Goal: Task Accomplishment & Management: Use online tool/utility

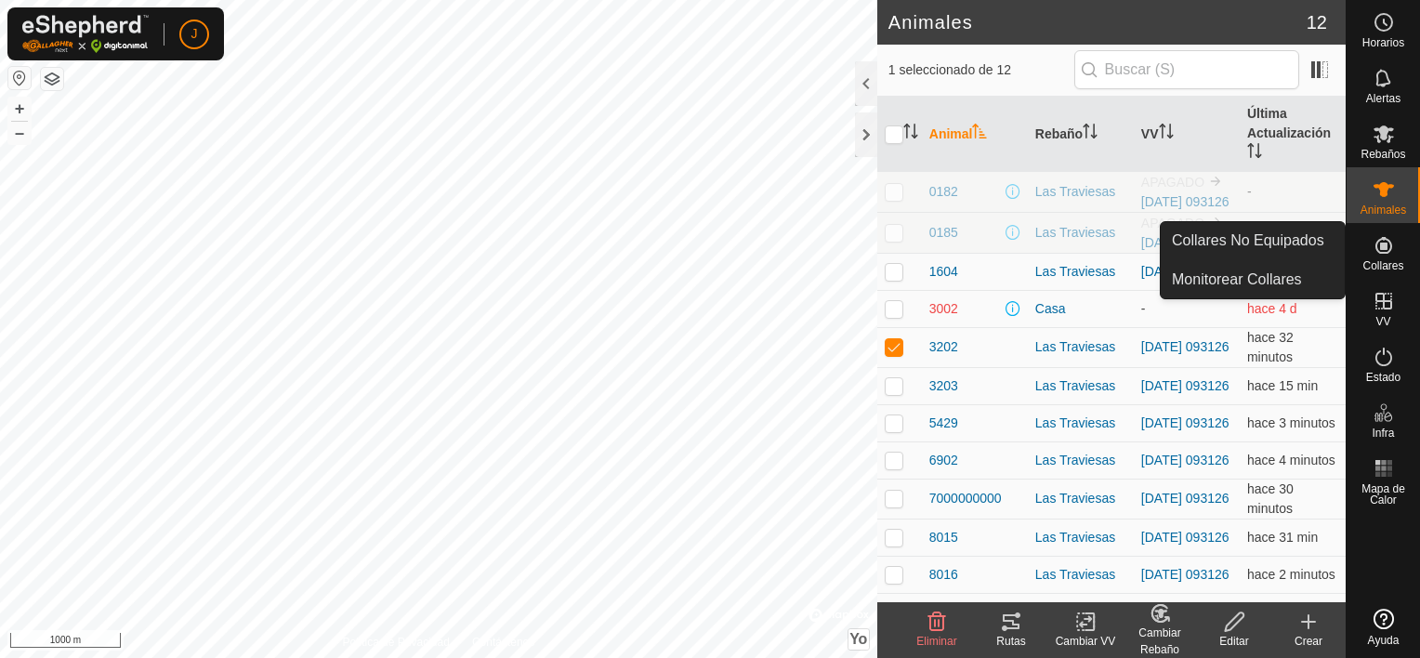
click at [1385, 244] on icon at bounding box center [1383, 245] width 17 height 17
click at [1279, 249] on link "Collares No Equipados" at bounding box center [1253, 240] width 184 height 37
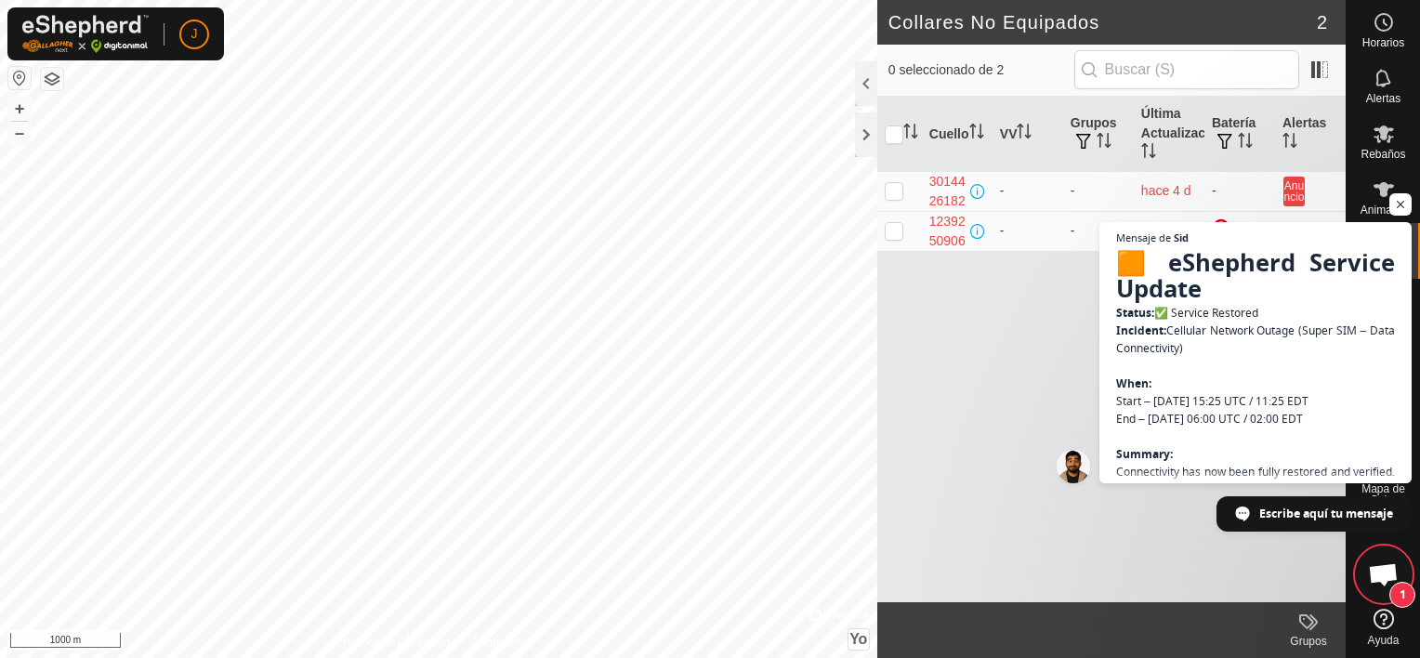
scroll to position [7043, 0]
click at [1040, 382] on div "Cuello VV Grupos Última Actualización Batería Alertas 3014426182 - - hace 4 d -…" at bounding box center [1111, 349] width 468 height 505
click at [1099, 453] on span "Mensaje de Sid 🟧 eShepherd Service Update Status: ✅ Service Restored Incident: …" at bounding box center [1254, 352] width 317 height 265
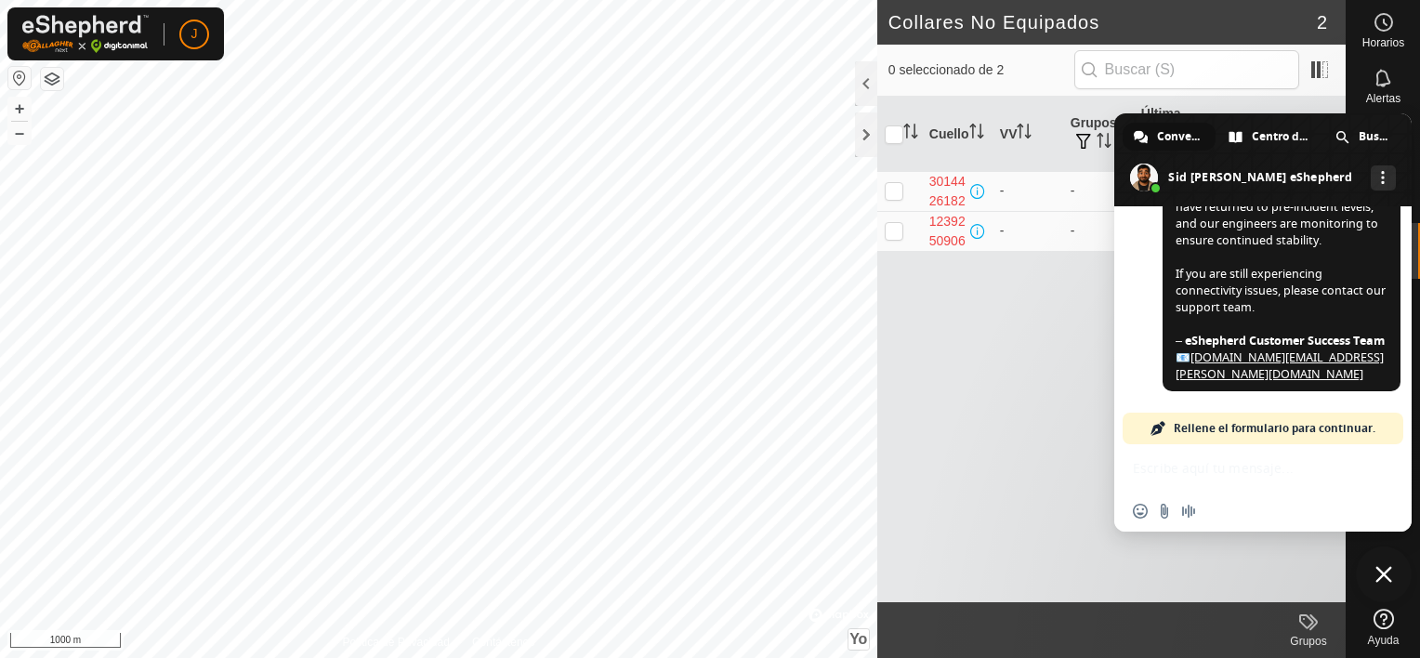
click at [1388, 574] on span "Cerrar el chat" at bounding box center [1383, 574] width 17 height 17
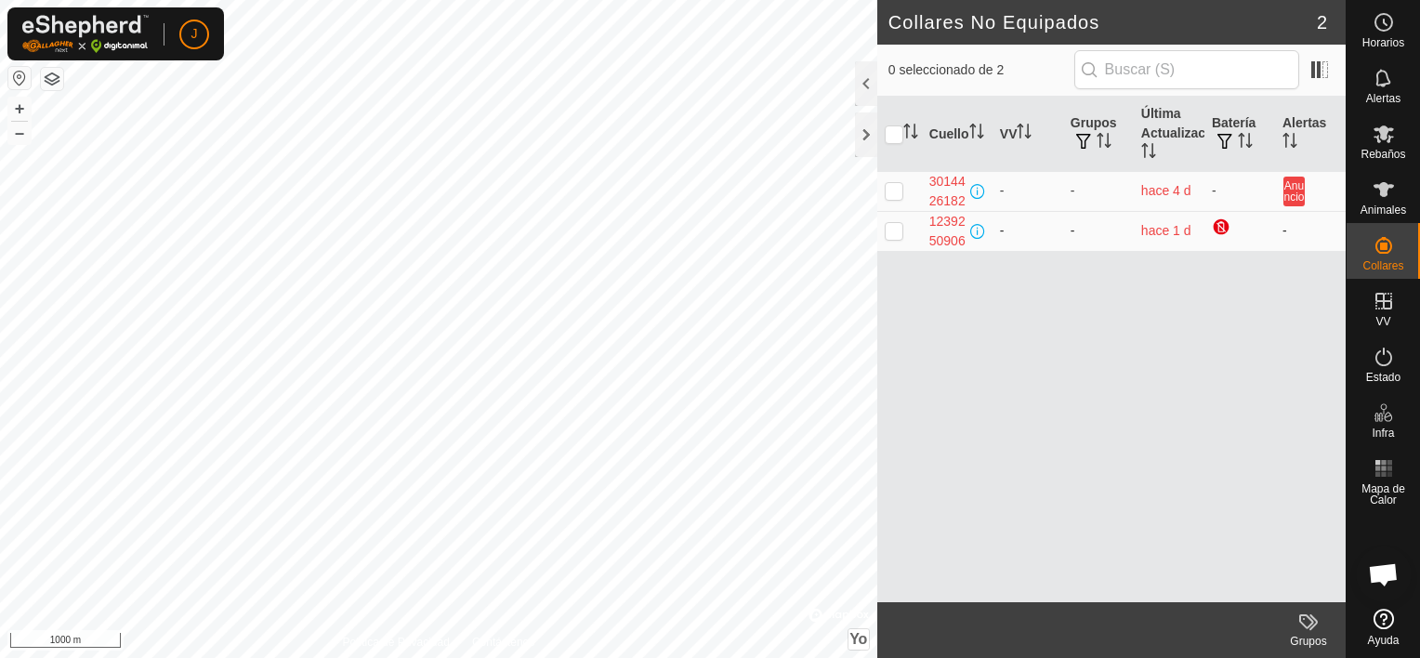
scroll to position [7292, 0]
click at [899, 193] on p-checkbox at bounding box center [894, 190] width 19 height 15
checkbox input "true"
click at [896, 223] on p-checkbox at bounding box center [894, 230] width 19 height 15
checkbox input "true"
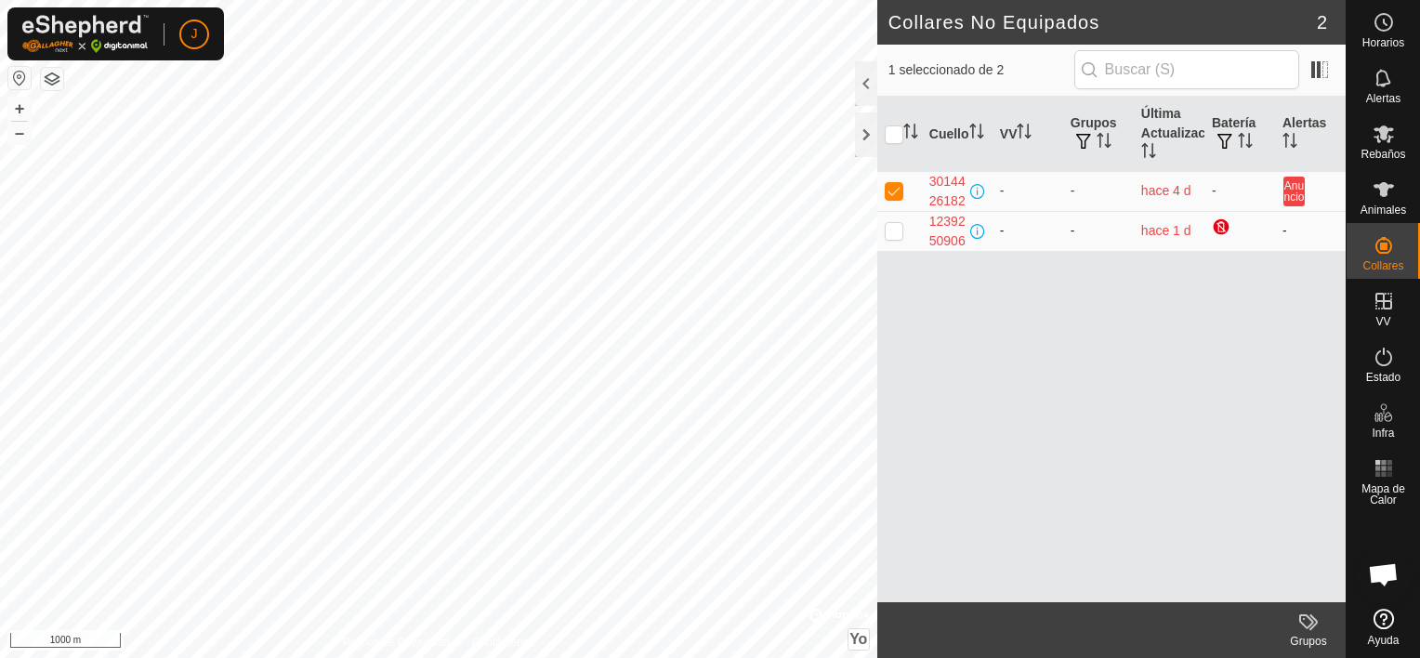
checkbox input "true"
click at [856, 88] on div at bounding box center [866, 83] width 22 height 45
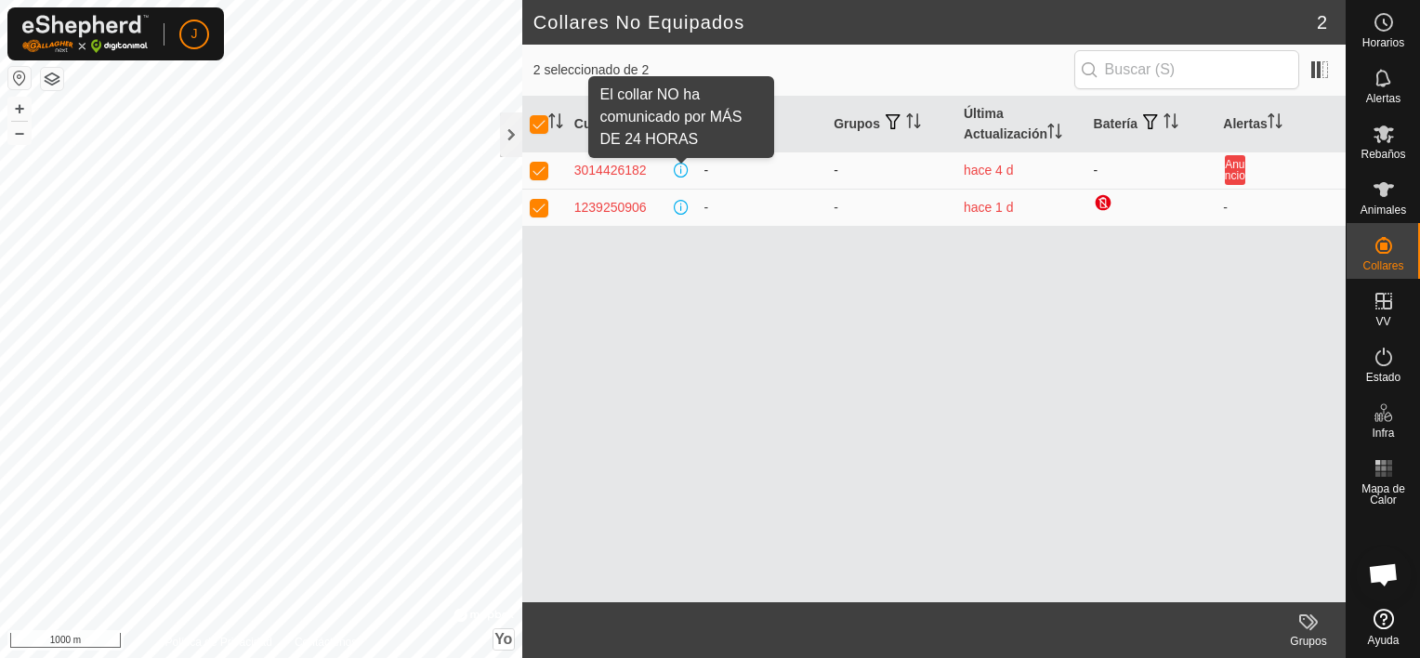
click at [676, 164] on span at bounding box center [681, 170] width 15 height 15
click at [681, 170] on span at bounding box center [681, 170] width 15 height 15
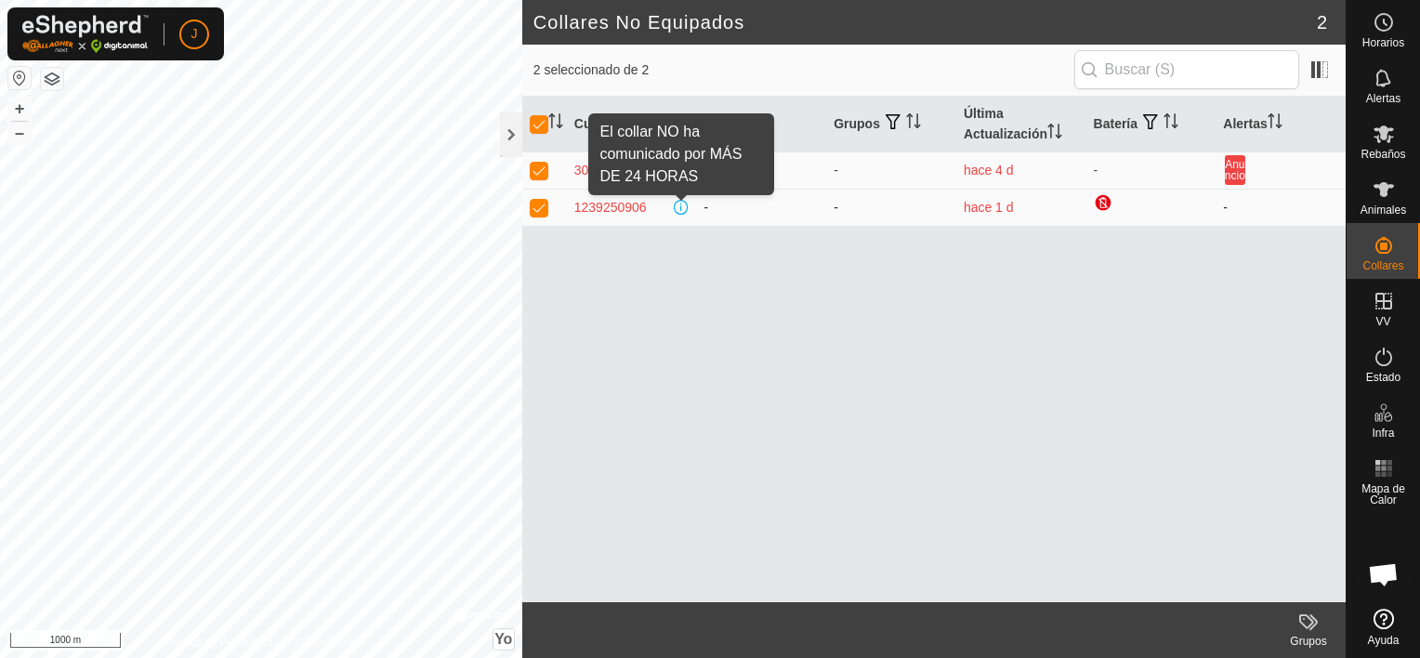
click at [676, 202] on span at bounding box center [681, 207] width 15 height 15
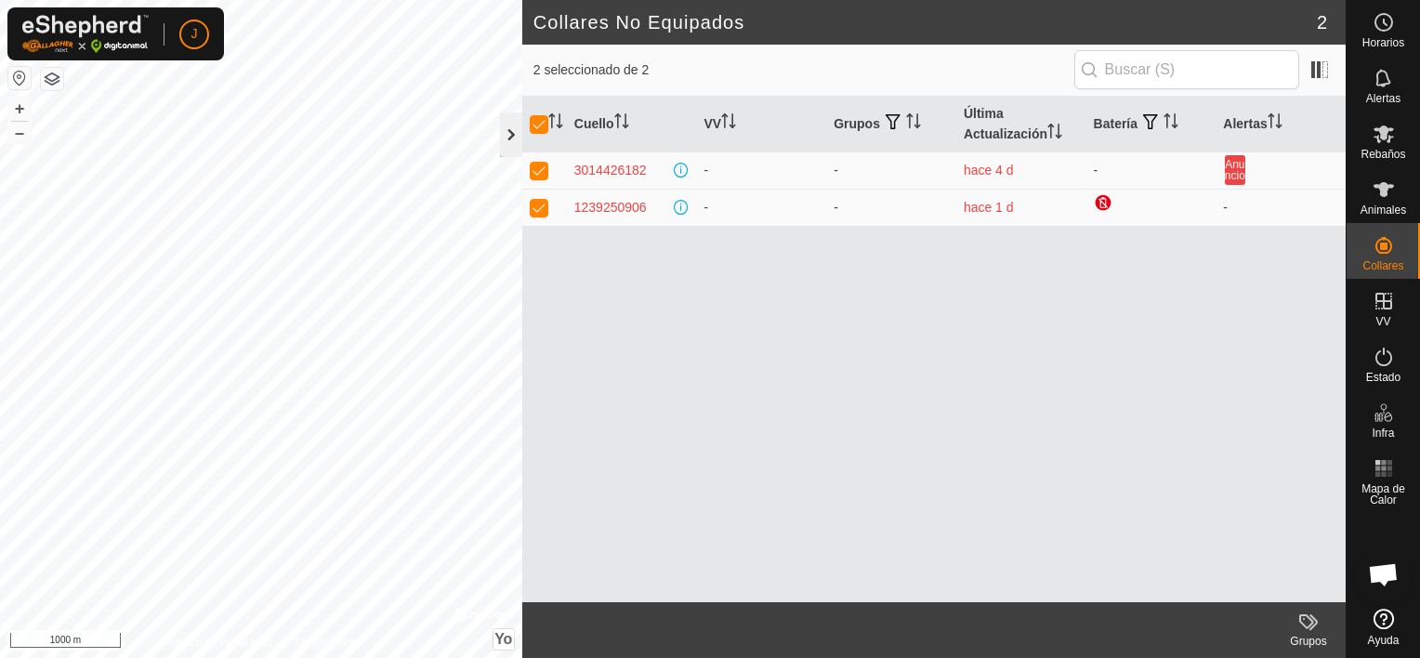
click at [503, 140] on div at bounding box center [511, 134] width 22 height 45
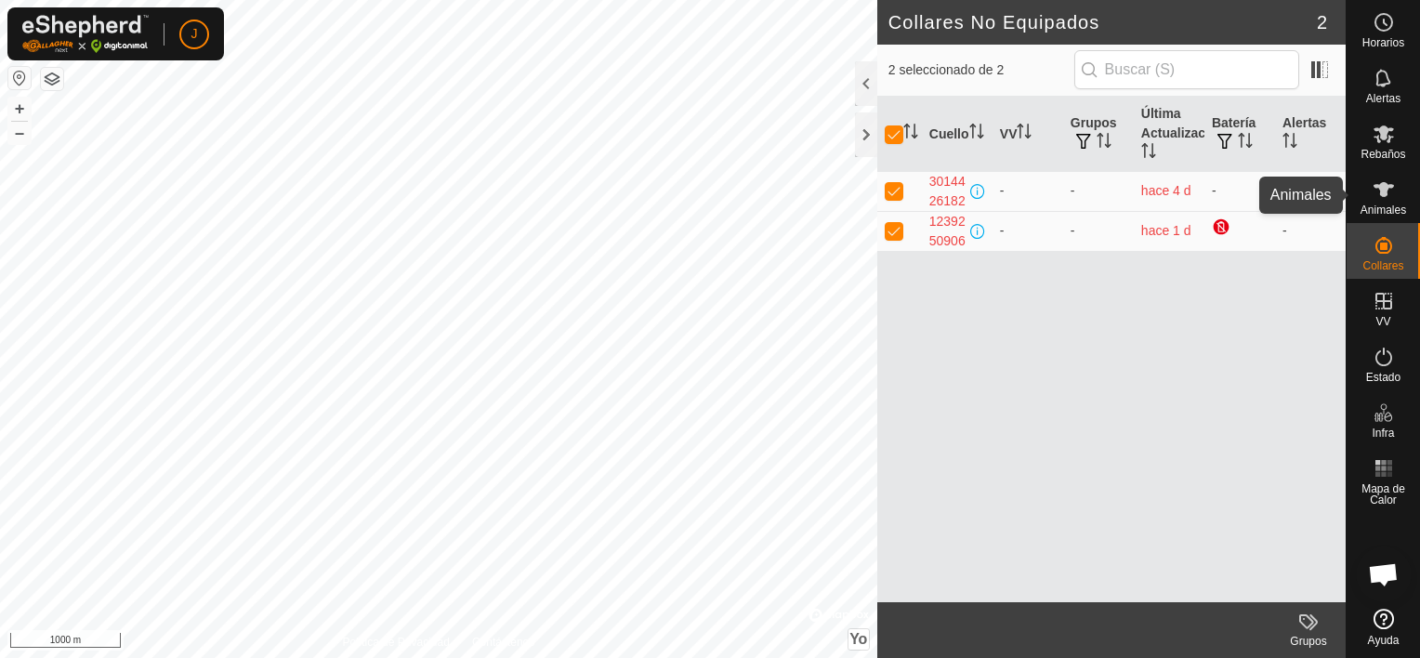
click at [1403, 189] on div "Animales" at bounding box center [1382, 195] width 73 height 56
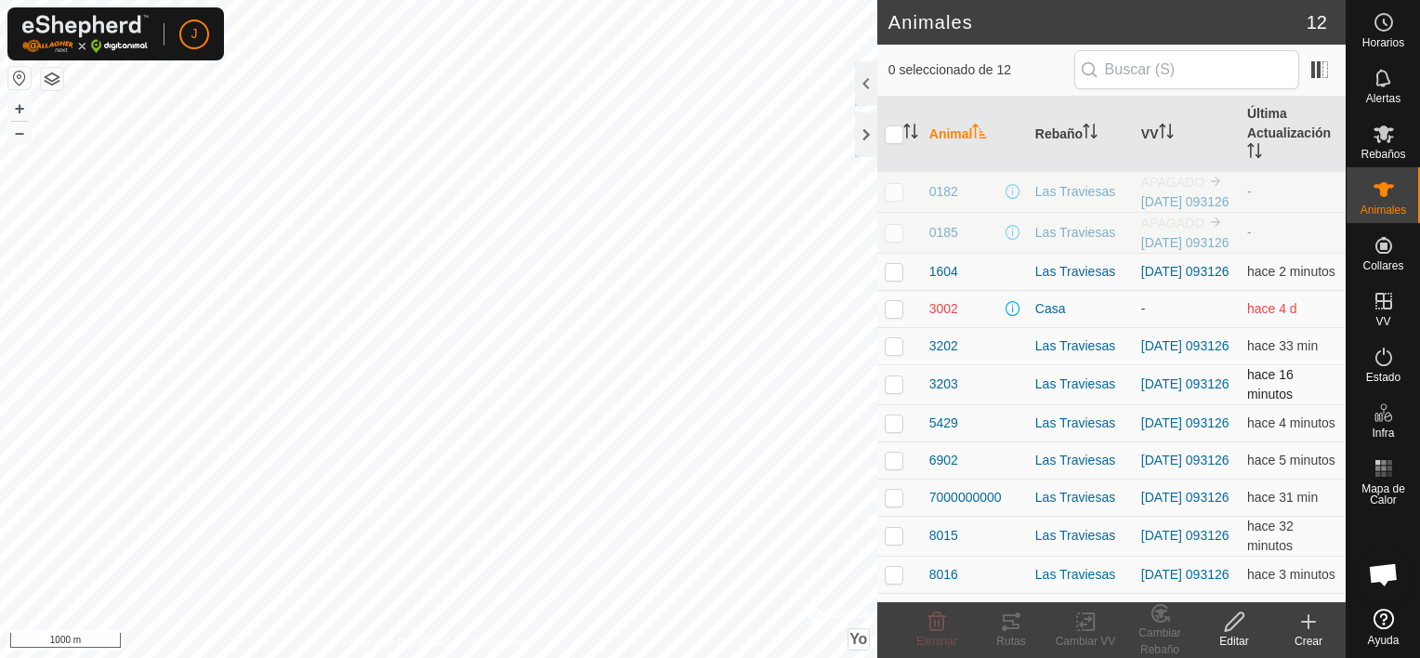
scroll to position [84, 0]
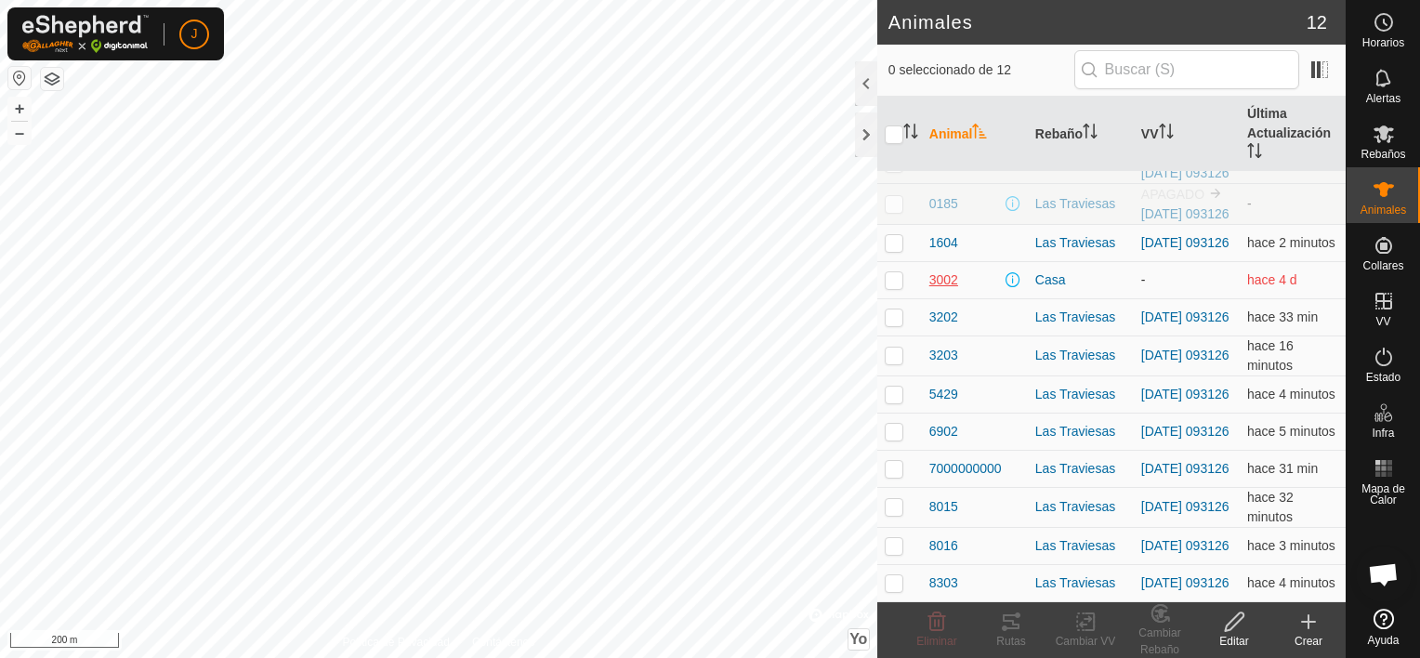
click at [944, 270] on span "3002" at bounding box center [943, 280] width 29 height 20
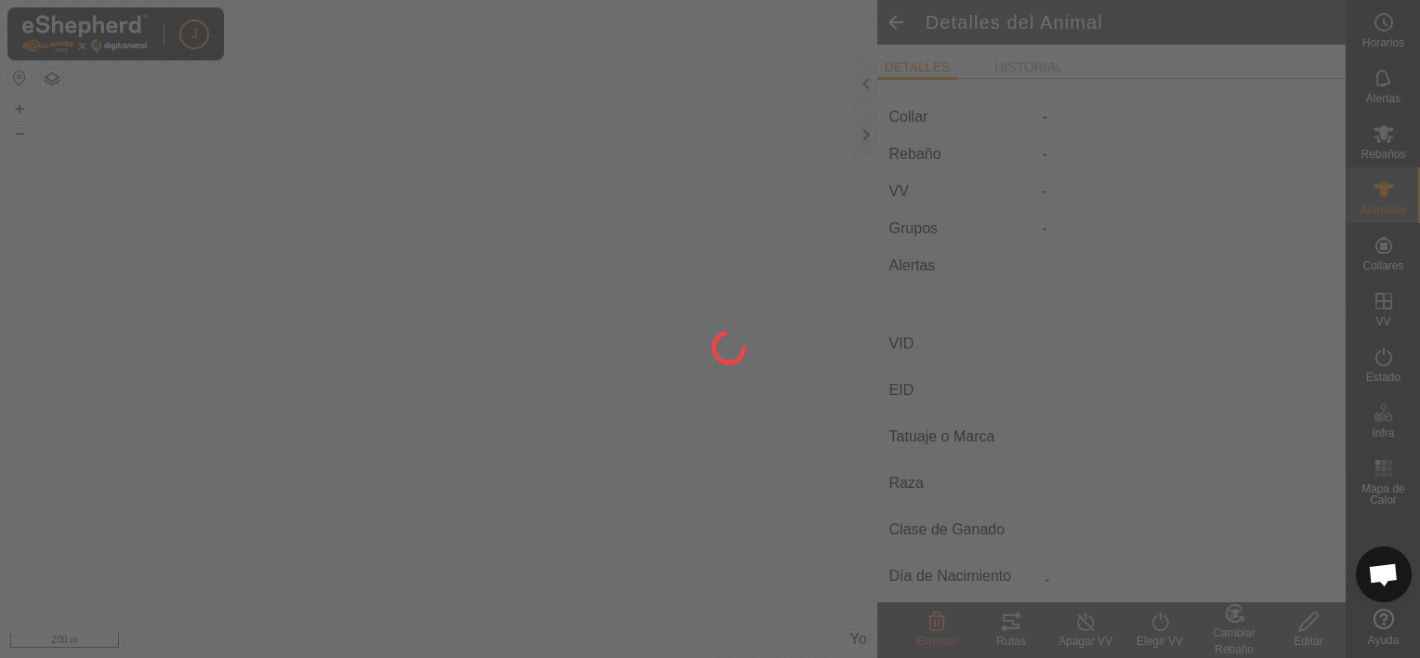
type input "3002"
type input "-"
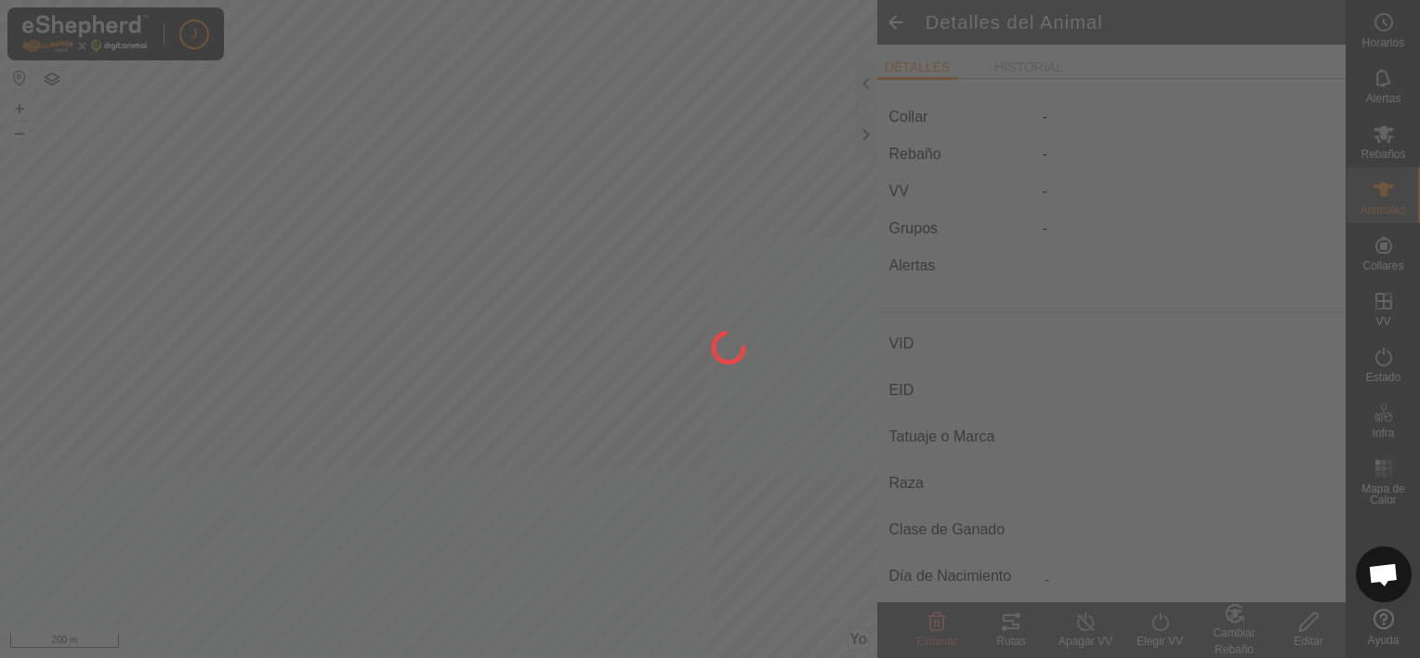
type input "0 kg"
type input "-"
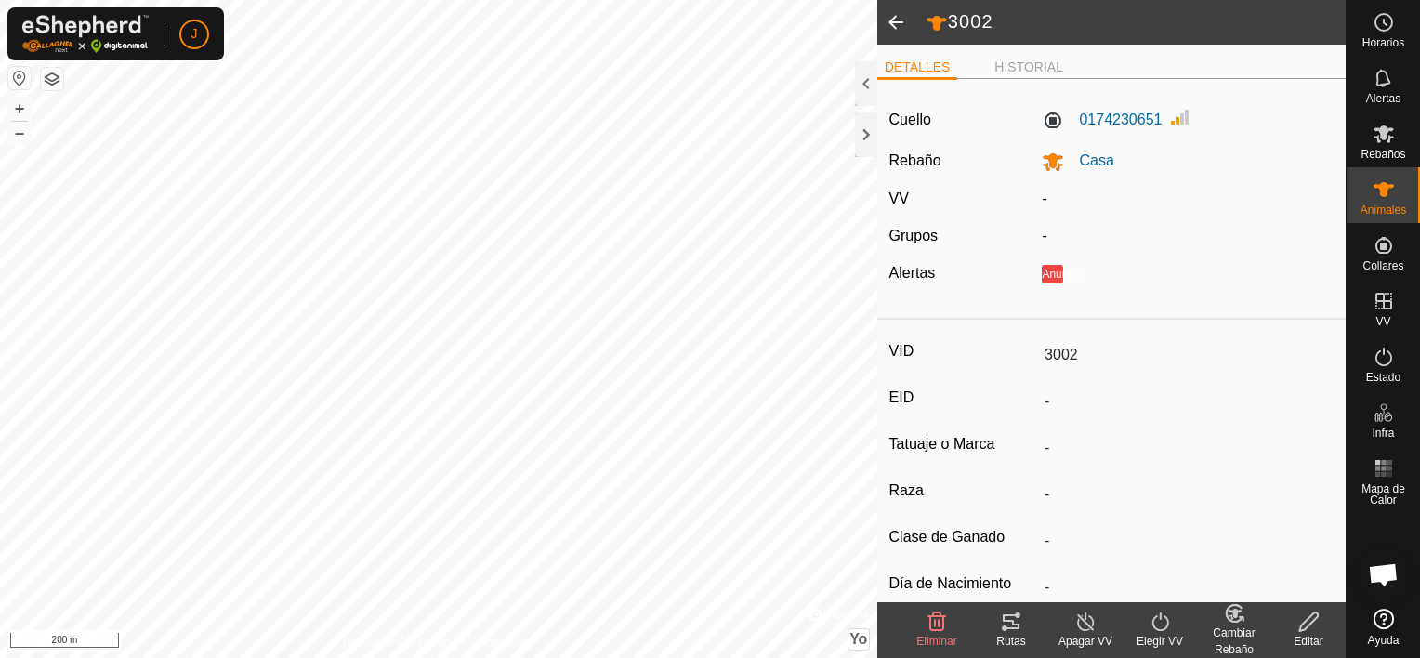
click at [895, 26] on span at bounding box center [895, 22] width 37 height 45
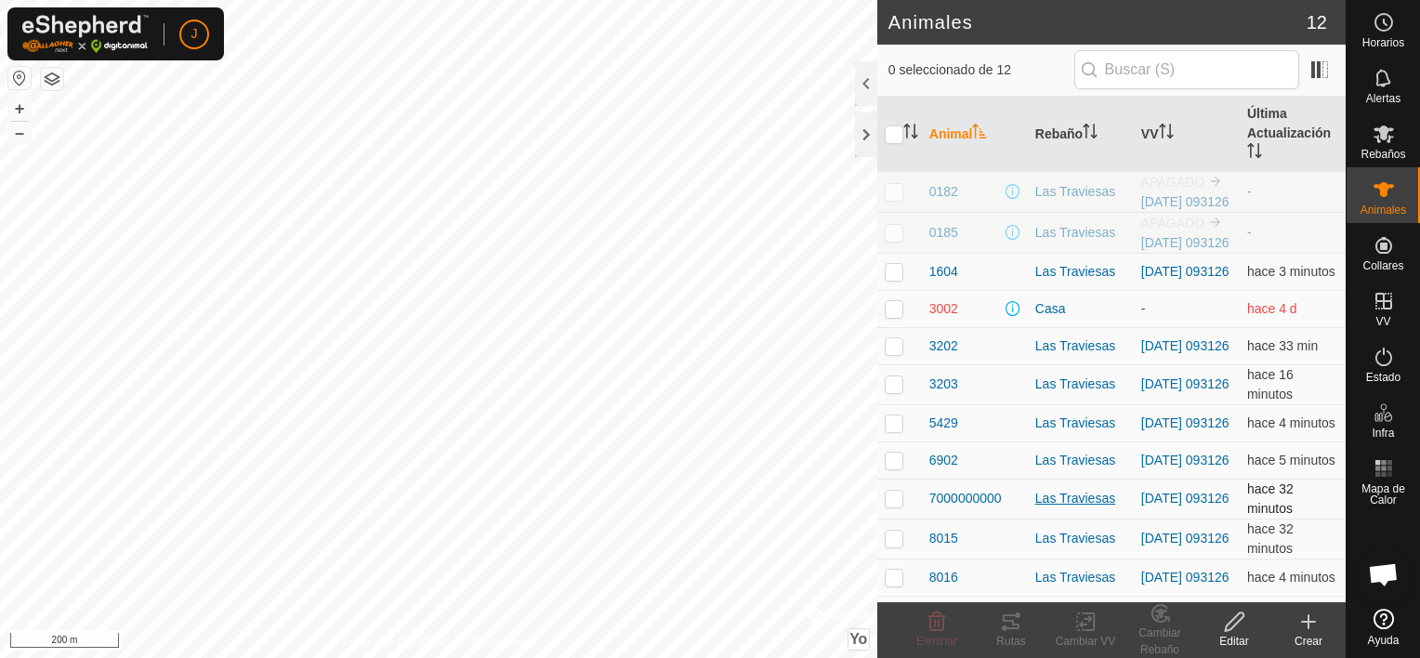
scroll to position [84, 0]
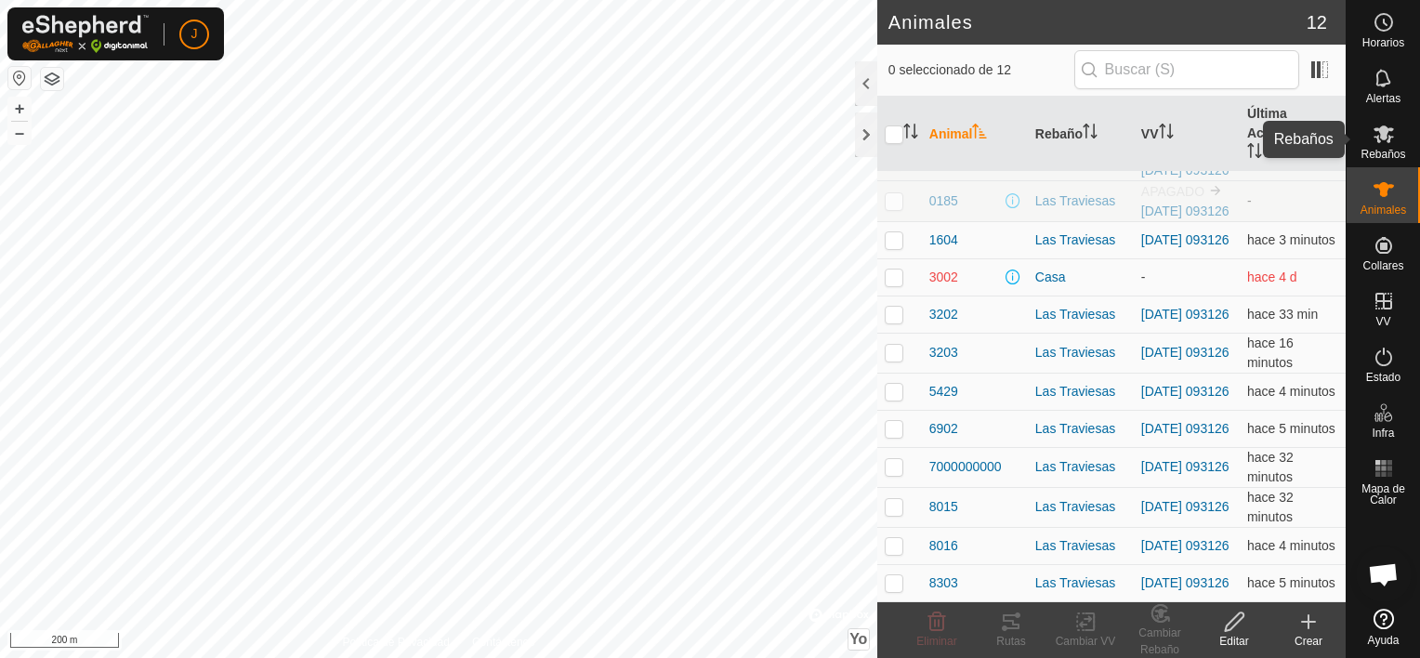
click at [1381, 143] on icon at bounding box center [1383, 134] width 22 height 22
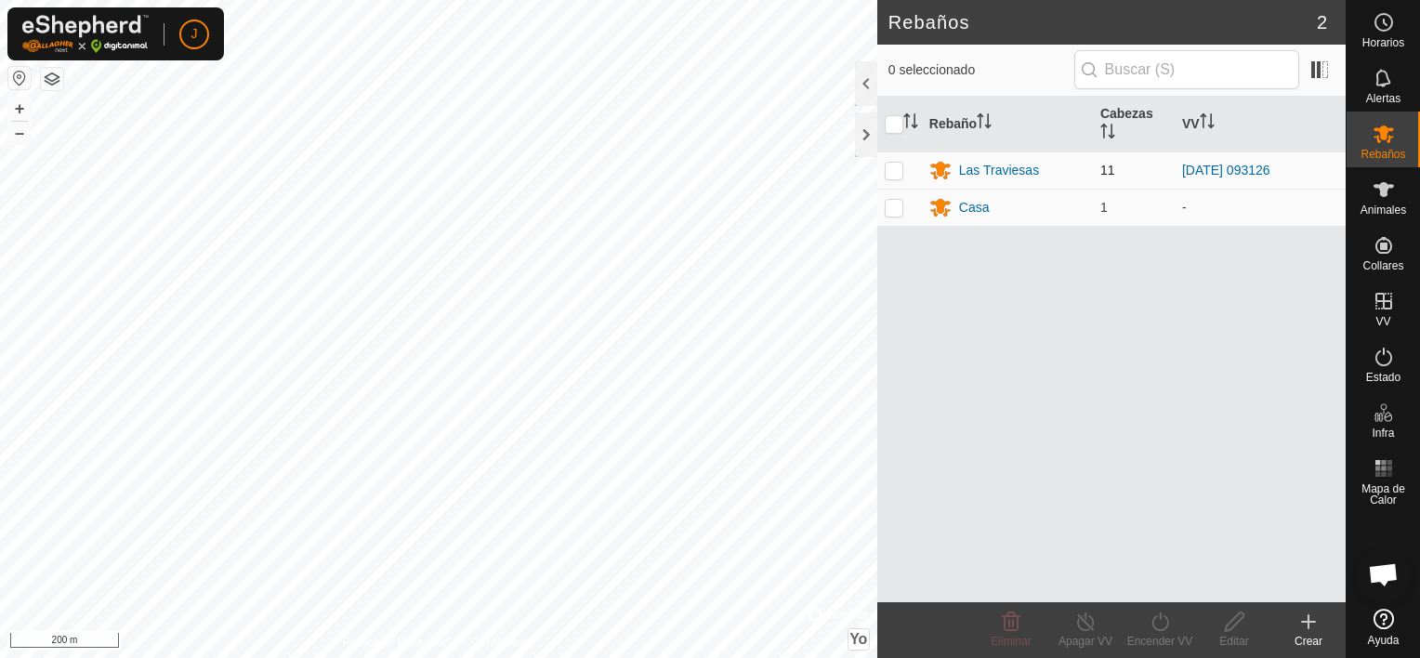
click at [888, 171] on p-checkbox at bounding box center [894, 170] width 19 height 15
checkbox input "true"
click at [1152, 619] on icon at bounding box center [1159, 621] width 23 height 22
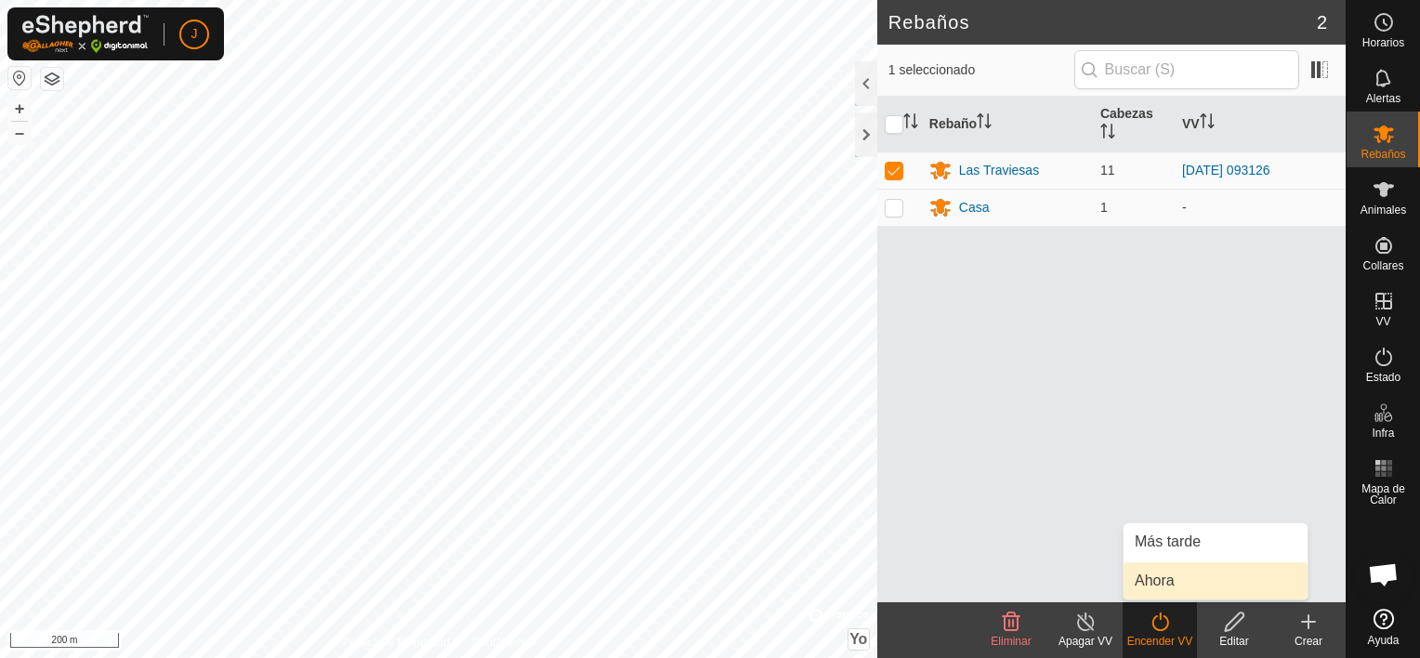
click at [1162, 584] on link "Ahora" at bounding box center [1215, 580] width 184 height 37
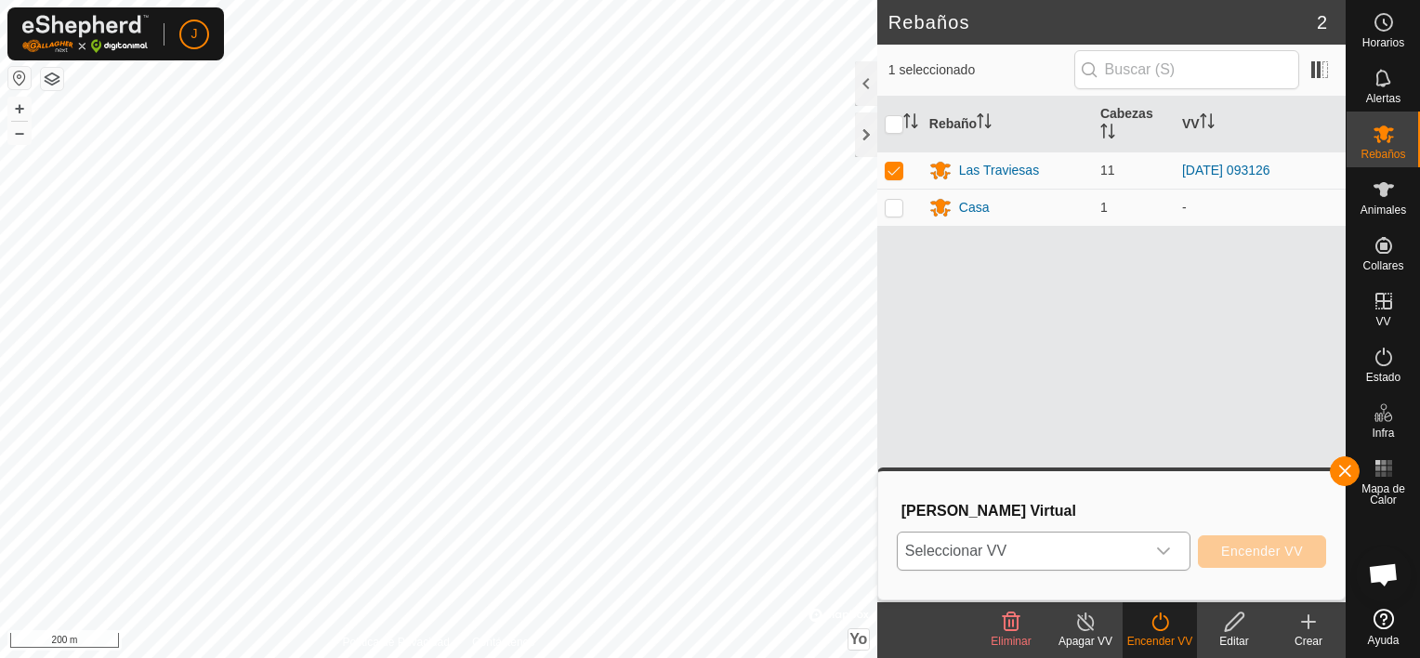
click at [1171, 557] on icon "Disparador desplegable" at bounding box center [1163, 551] width 15 height 15
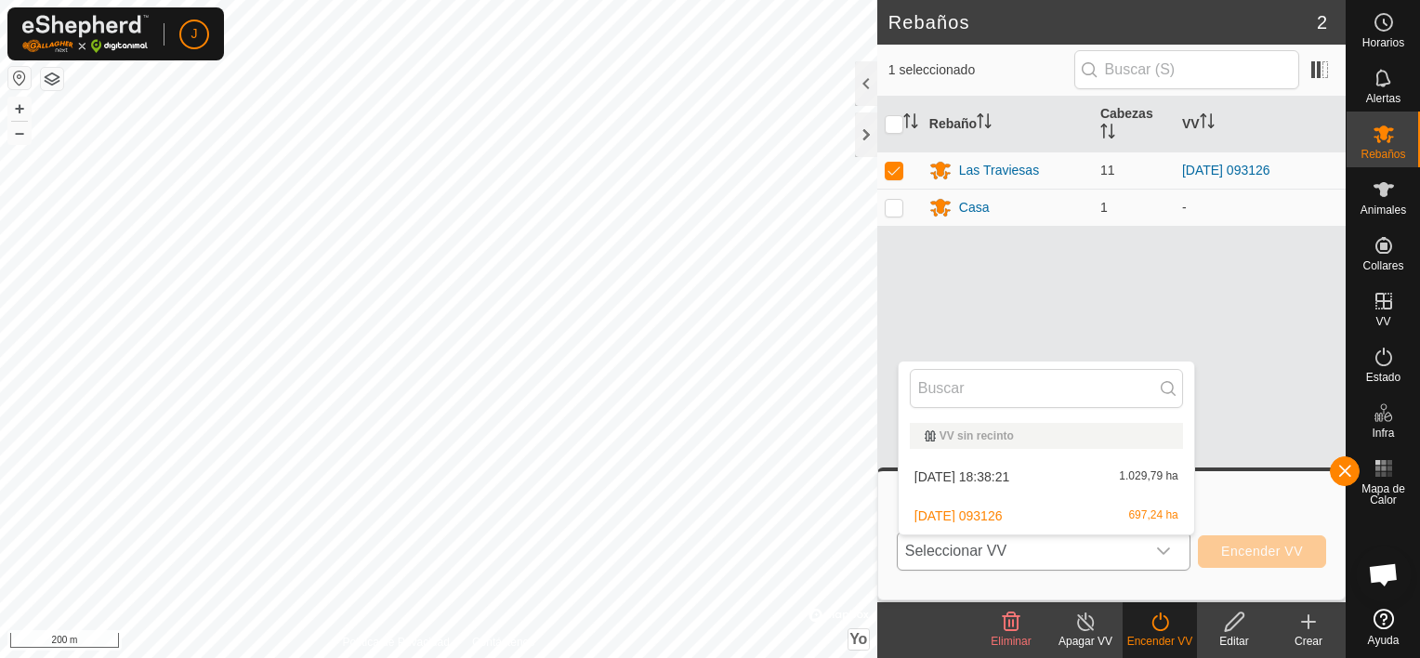
click at [1111, 511] on li "2025-09-08 093126 697,24 ha" at bounding box center [1046, 515] width 295 height 37
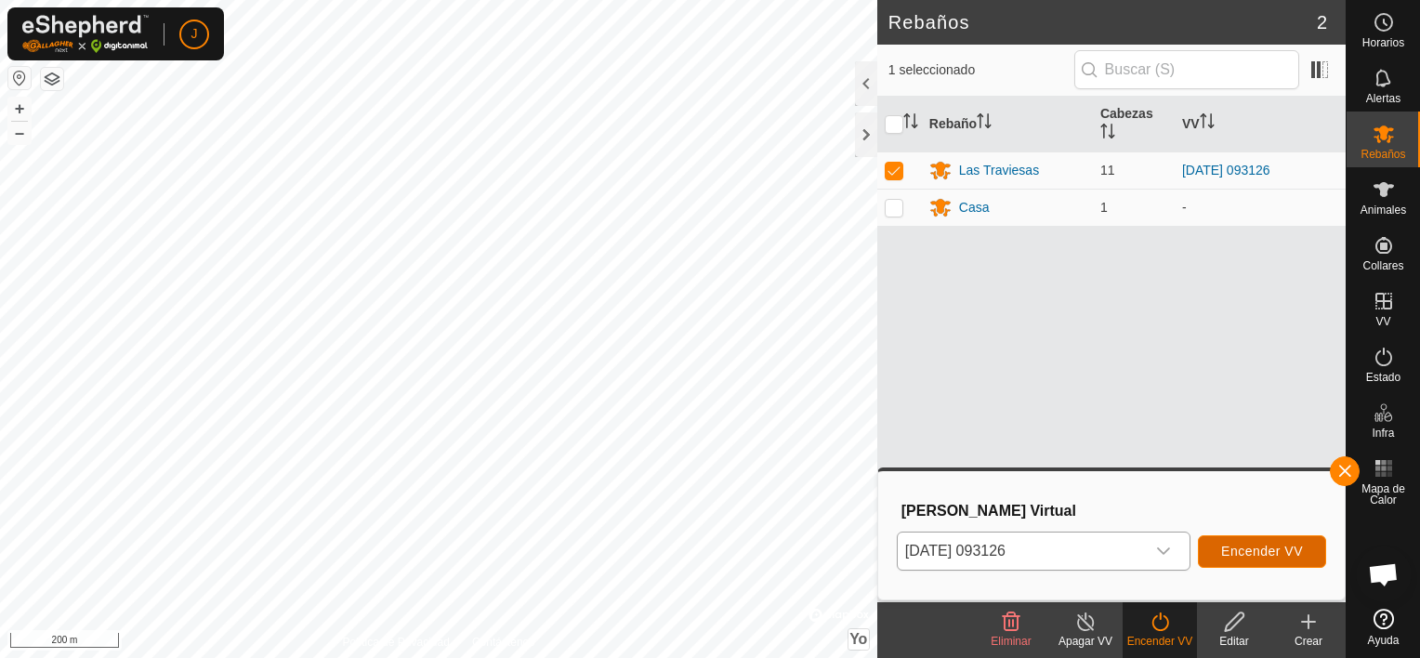
click at [1312, 546] on button "Encender VV" at bounding box center [1262, 551] width 128 height 33
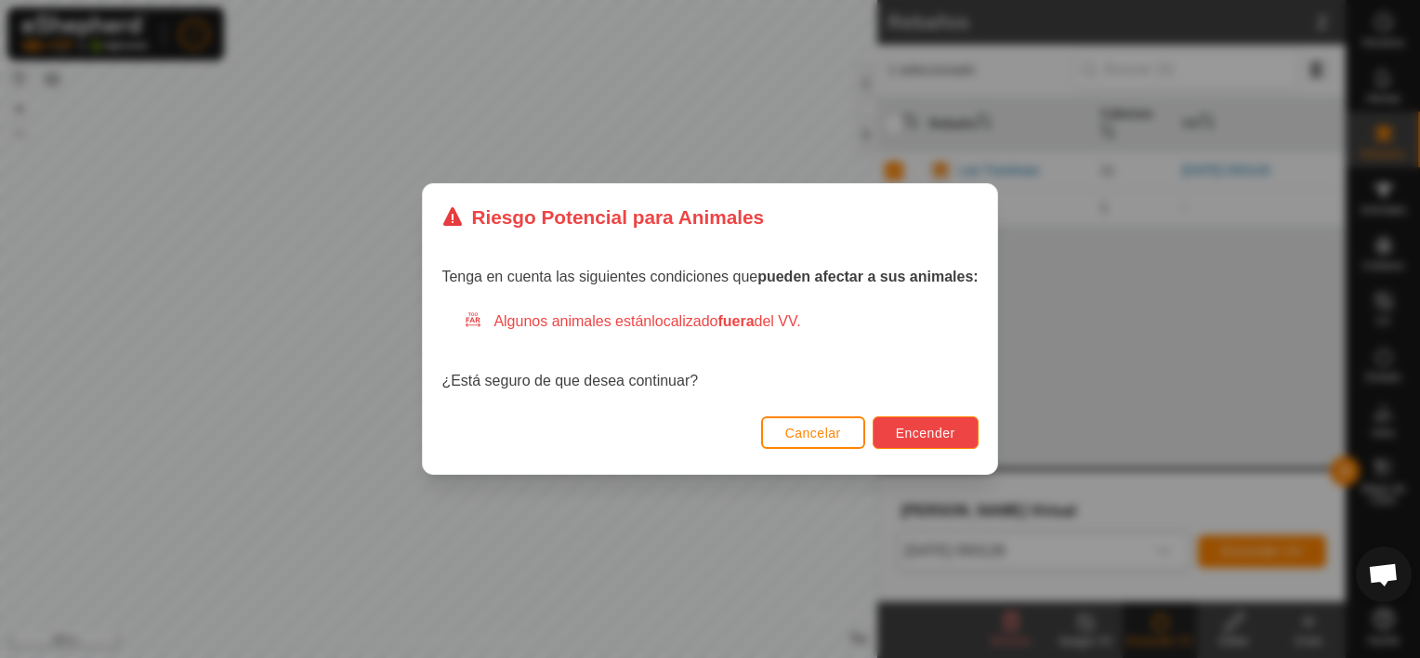
click at [959, 432] on button "Encender" at bounding box center [926, 432] width 106 height 33
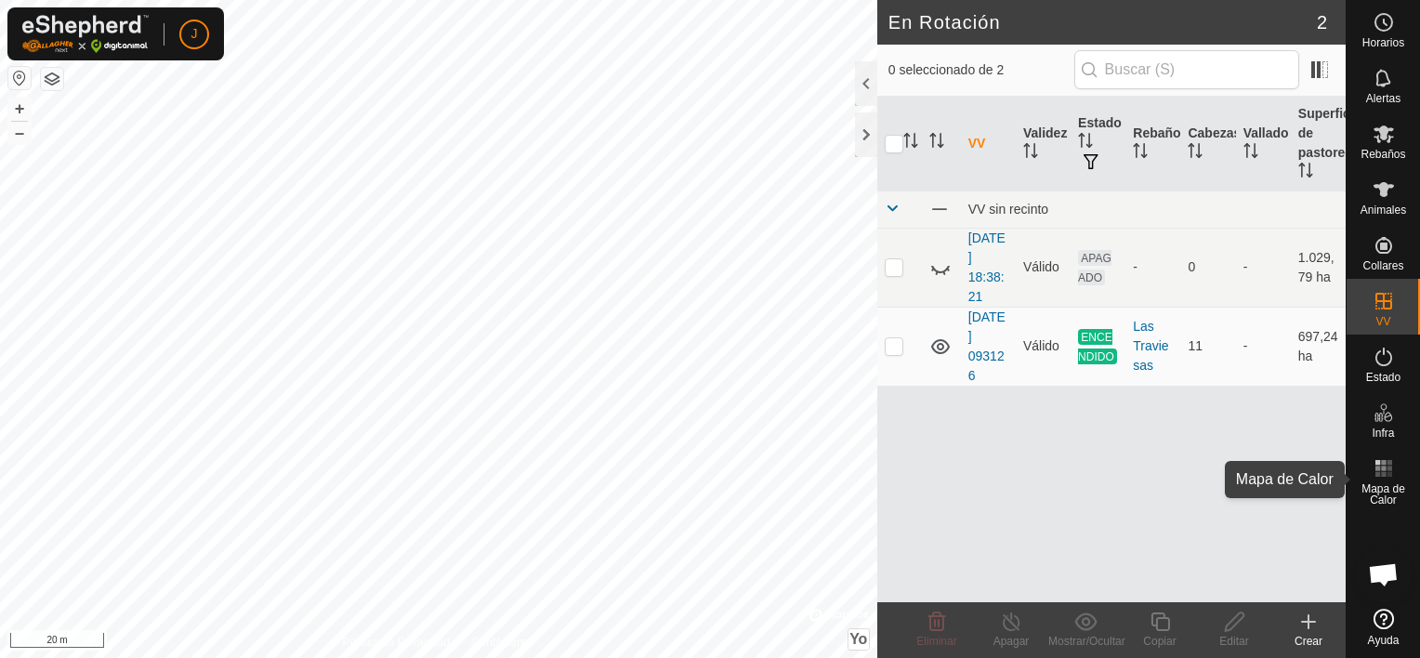
click at [1387, 469] on rect at bounding box center [1388, 468] width 5 height 5
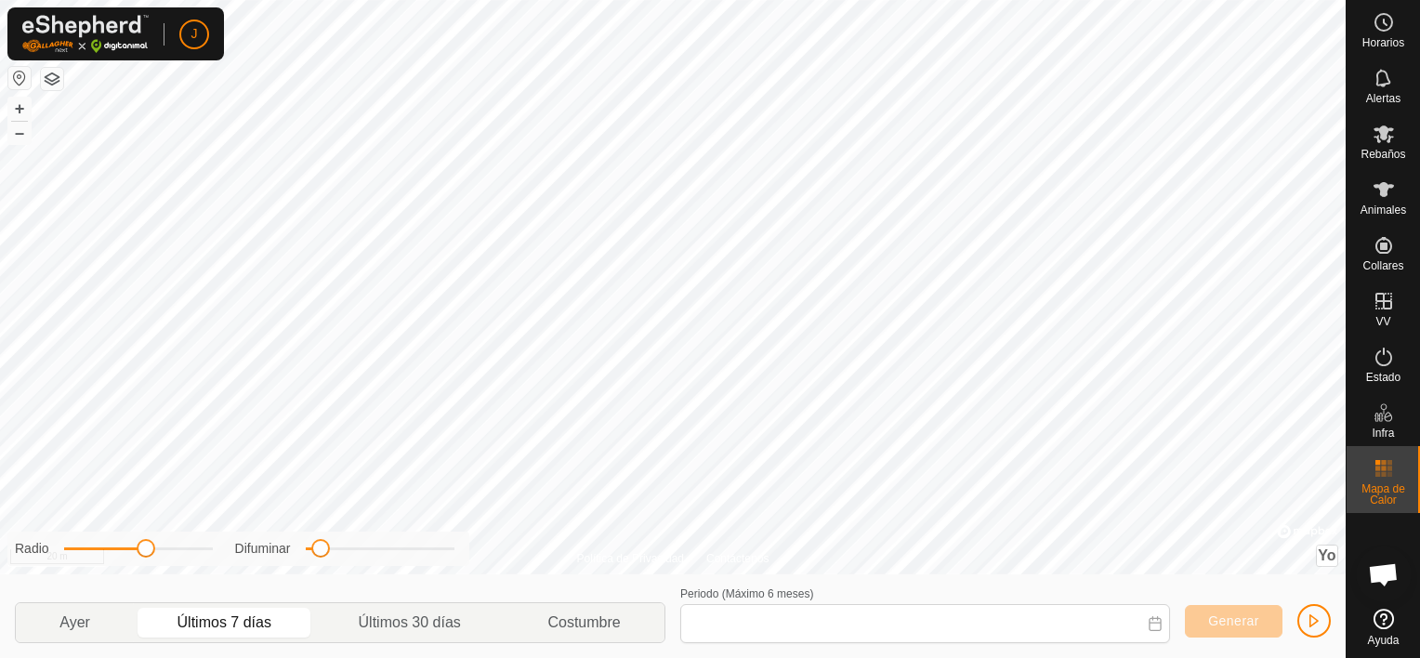
type input "05 Oct, 2025 - 11 Oct, 2025"
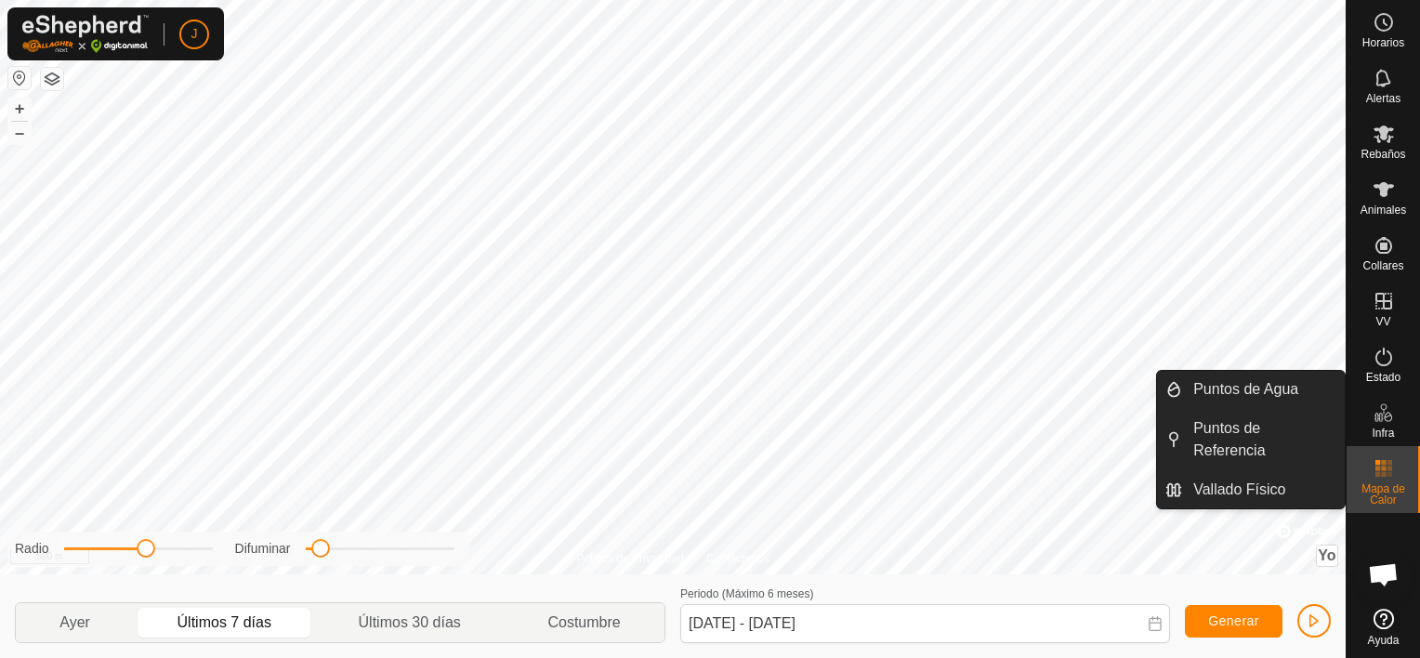
click at [1370, 413] on es-infrastructure-svg-icon at bounding box center [1383, 413] width 33 height 30
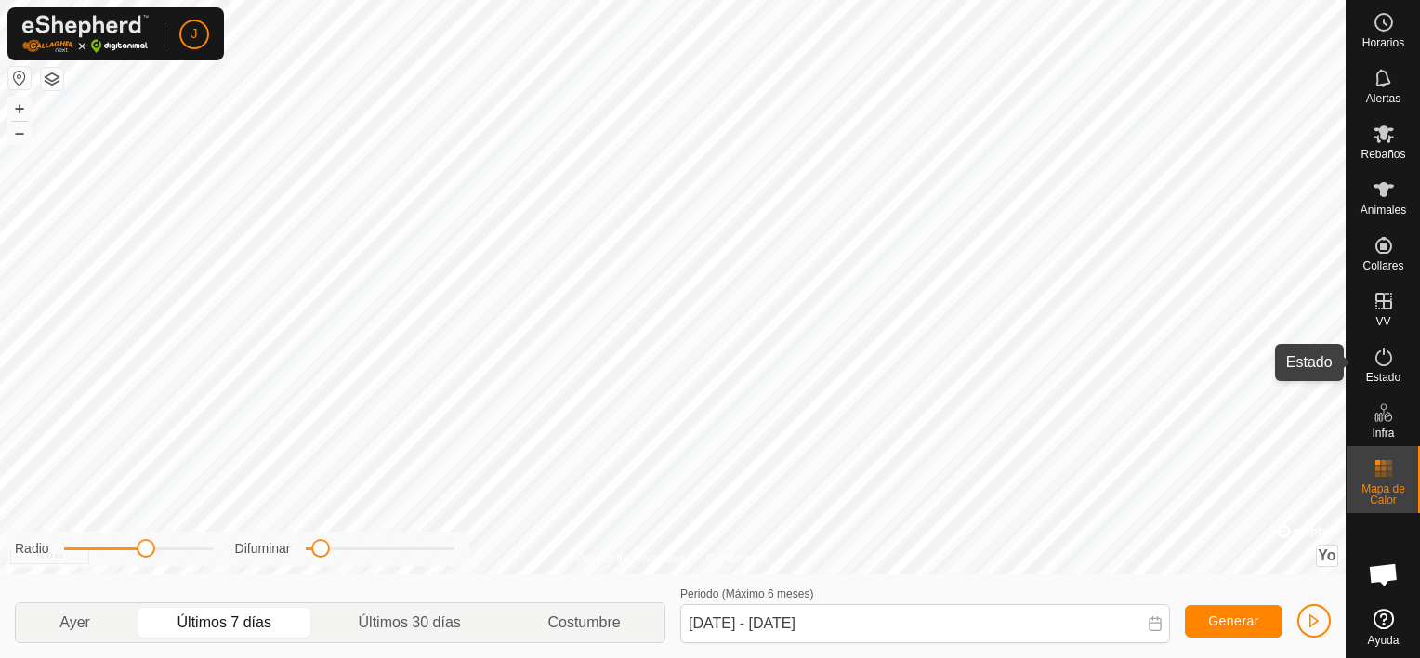
click at [1380, 355] on icon at bounding box center [1383, 357] width 22 height 22
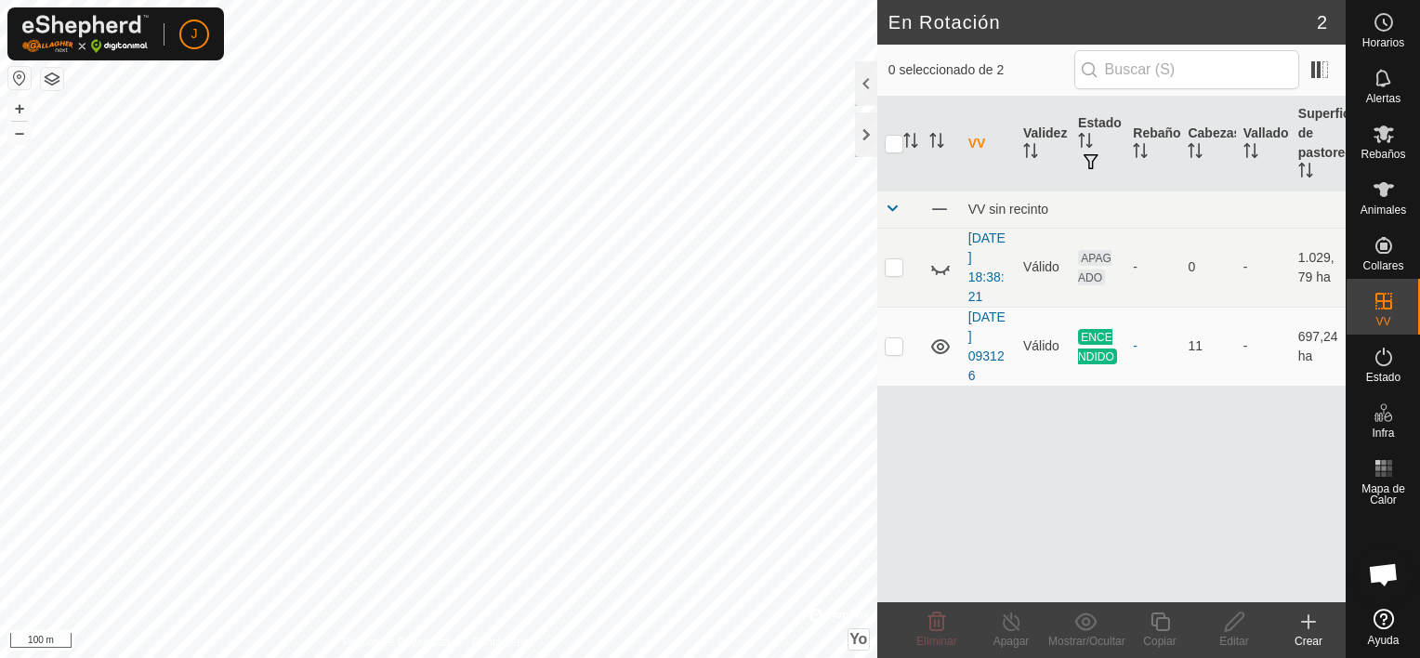
scroll to position [7292, 0]
click at [508, 657] on html "J Horarios Alertas Rebaños Animales Collares VV Estado Infra Mapa de Calor Ayud…" at bounding box center [710, 329] width 1420 height 658
click at [622, 657] on html "J Horarios Alertas Rebaños Animales Collares VV Estado Infra Mapa de Calor Ayud…" at bounding box center [710, 329] width 1420 height 658
click at [466, 657] on html "J Horarios Alertas Rebaños Animales Collares VV Estado Infra Mapa de Calor Ayud…" at bounding box center [710, 329] width 1420 height 658
click at [387, 657] on html "J Horarios Alertas Rebaños Animales Collares VV Estado Infra Mapa de Calor Ayud…" at bounding box center [710, 329] width 1420 height 658
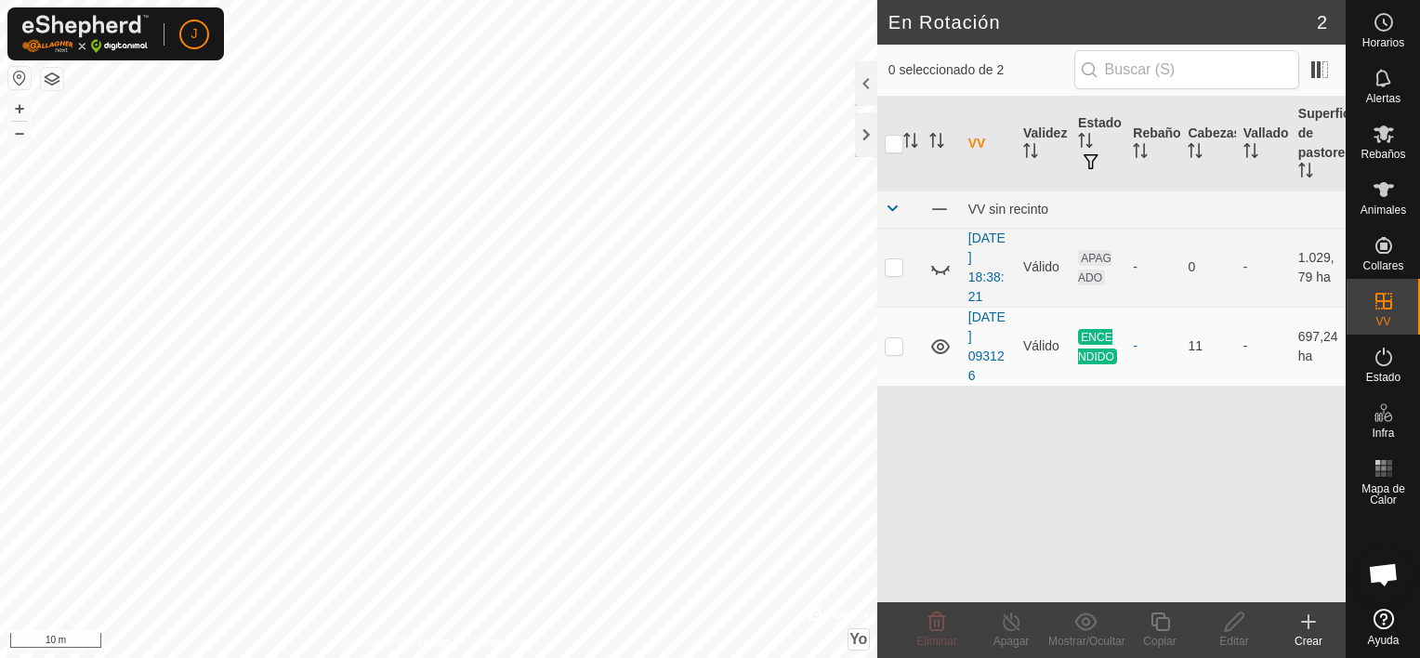
click at [342, 657] on html "J Horarios Alertas Rebaños Animales Collares VV Estado Infra Mapa de Calor Ayud…" at bounding box center [710, 329] width 1420 height 658
click at [808, 305] on div "En Rotación 2 0 seleccionado de 2 VV Validez Estado Rebaño [PERSON_NAME] Superf…" at bounding box center [672, 329] width 1345 height 658
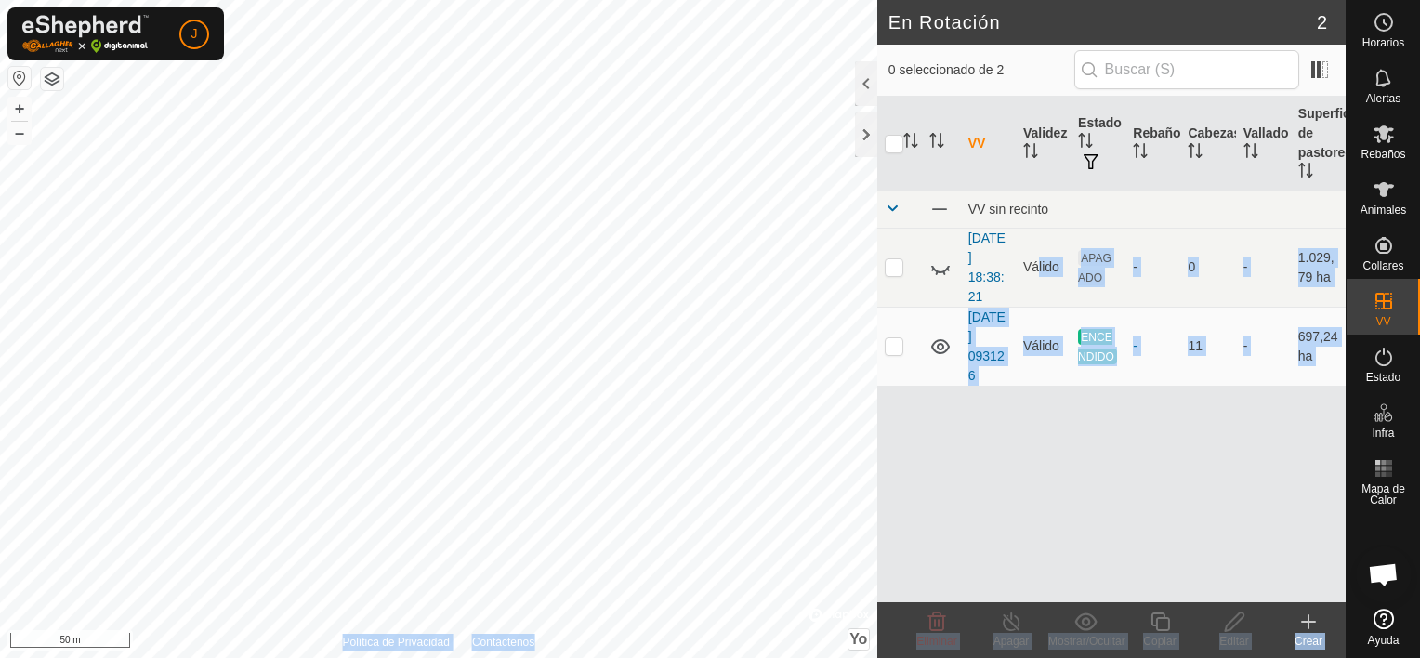
drag, startPoint x: 1033, startPoint y: 294, endPoint x: 554, endPoint y: 685, distance: 618.8
click at [554, 657] on html "J Horarios Alertas Rebaños Animales Collares VV Estado Infra Mapa de Calor Ayud…" at bounding box center [710, 329] width 1420 height 658
